Goal: Navigation & Orientation: Find specific page/section

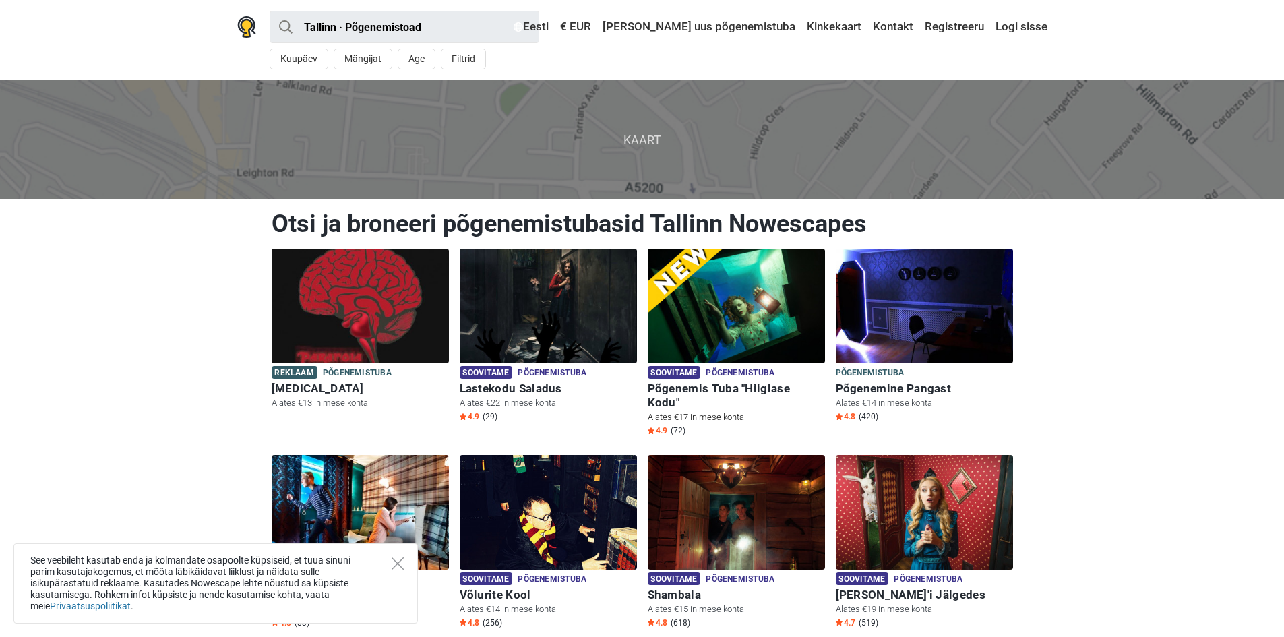
click at [720, 296] on img at bounding box center [736, 306] width 177 height 115
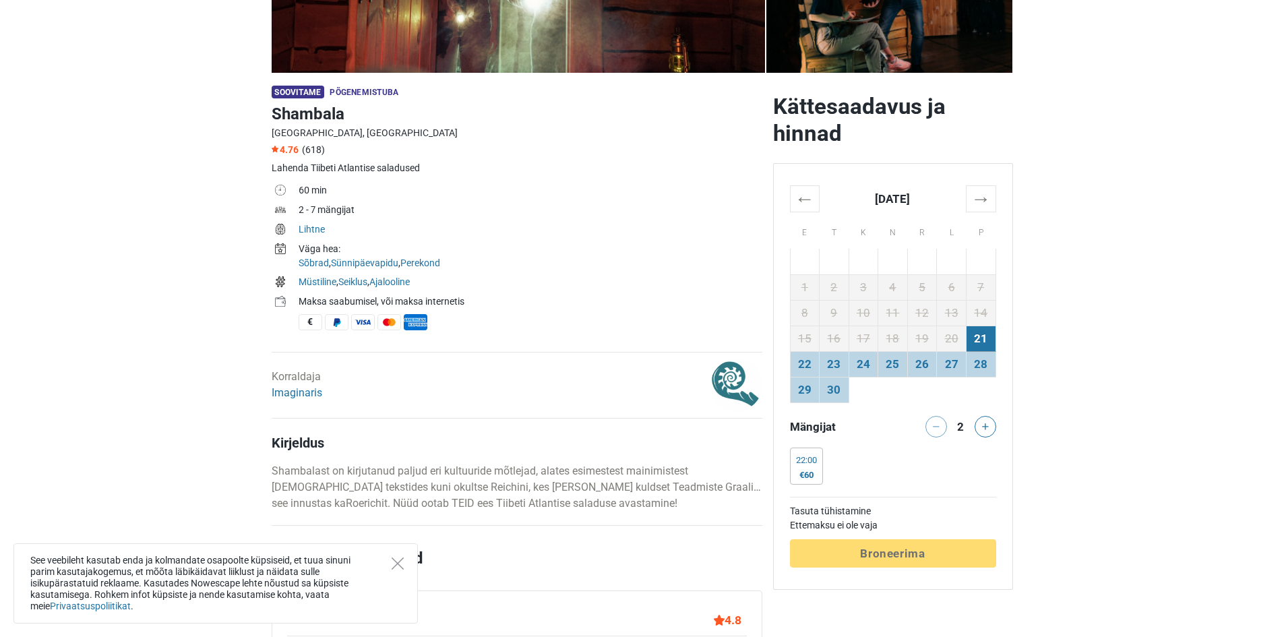
scroll to position [337, 0]
click at [297, 391] on link "Imaginaris" at bounding box center [297, 391] width 51 height 13
